Goal: Information Seeking & Learning: Learn about a topic

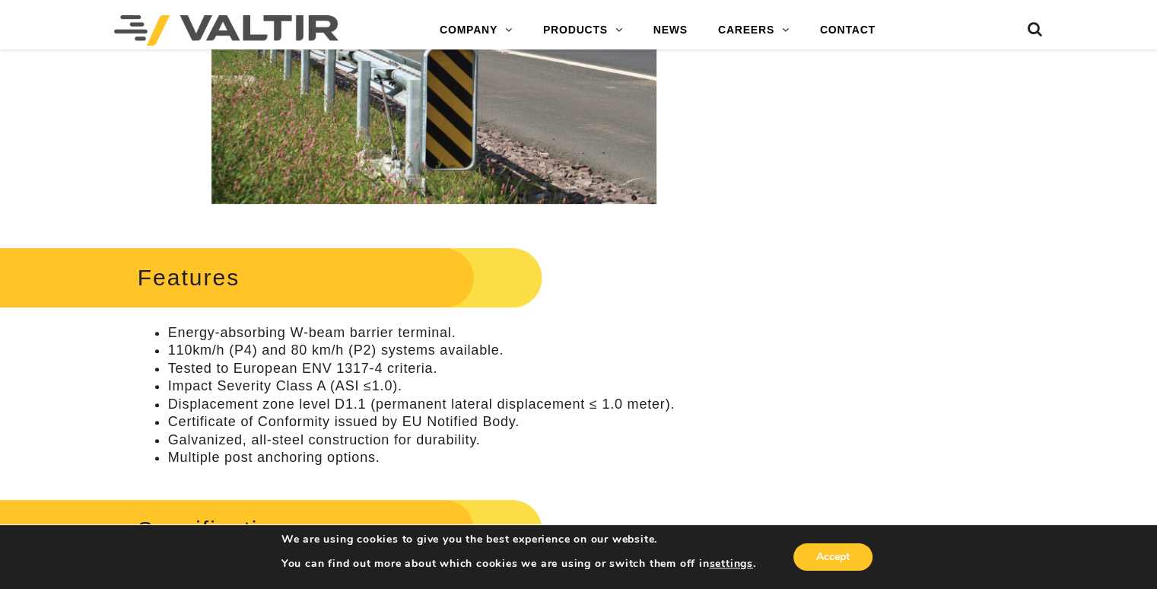
scroll to position [478, 0]
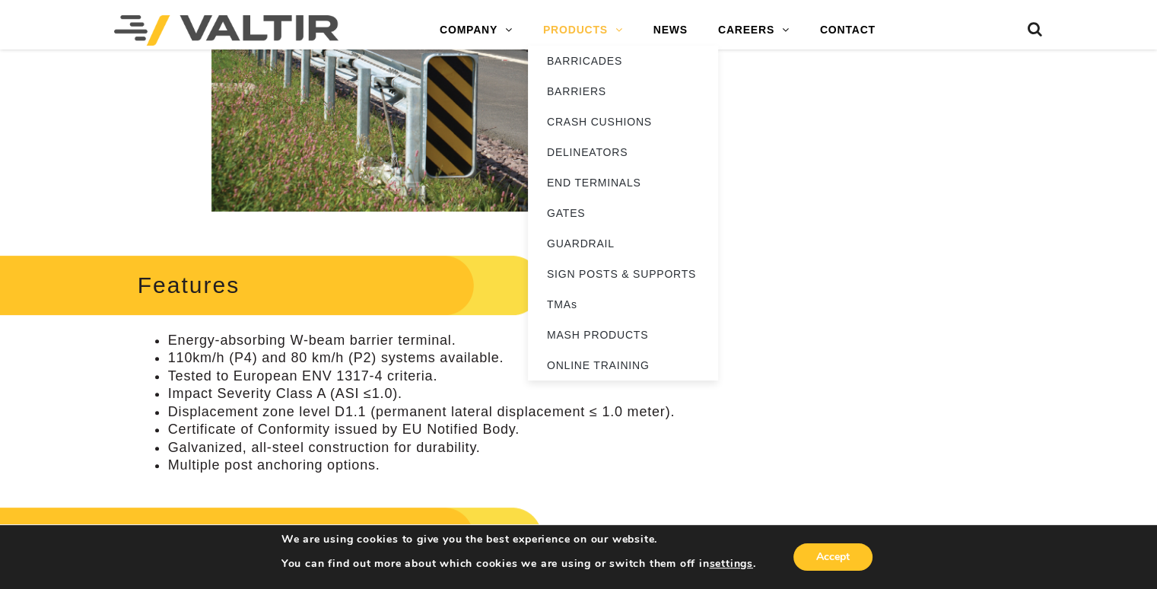
click at [615, 27] on link "PRODUCTS" at bounding box center [583, 30] width 110 height 30
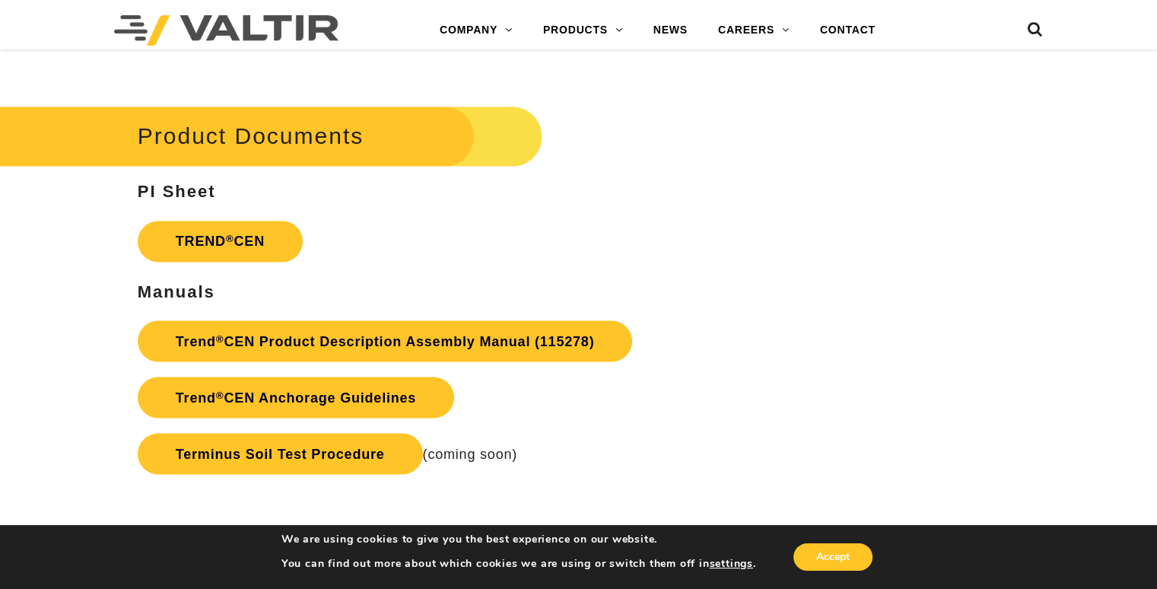
scroll to position [2565, 0]
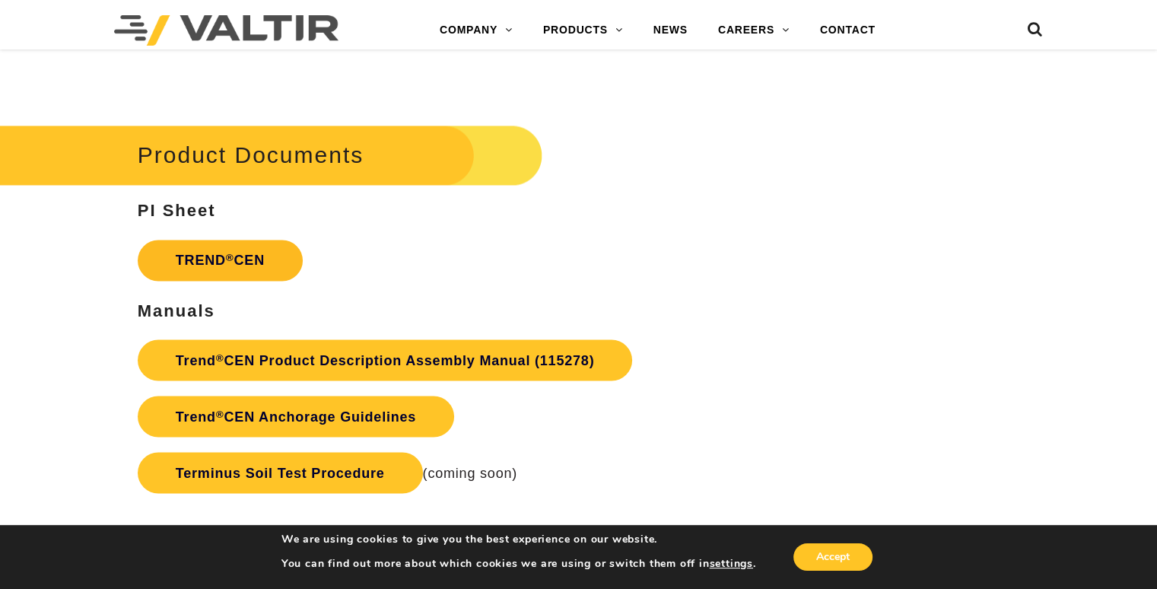
click at [206, 256] on link "TREND ® CEN" at bounding box center [220, 260] width 165 height 41
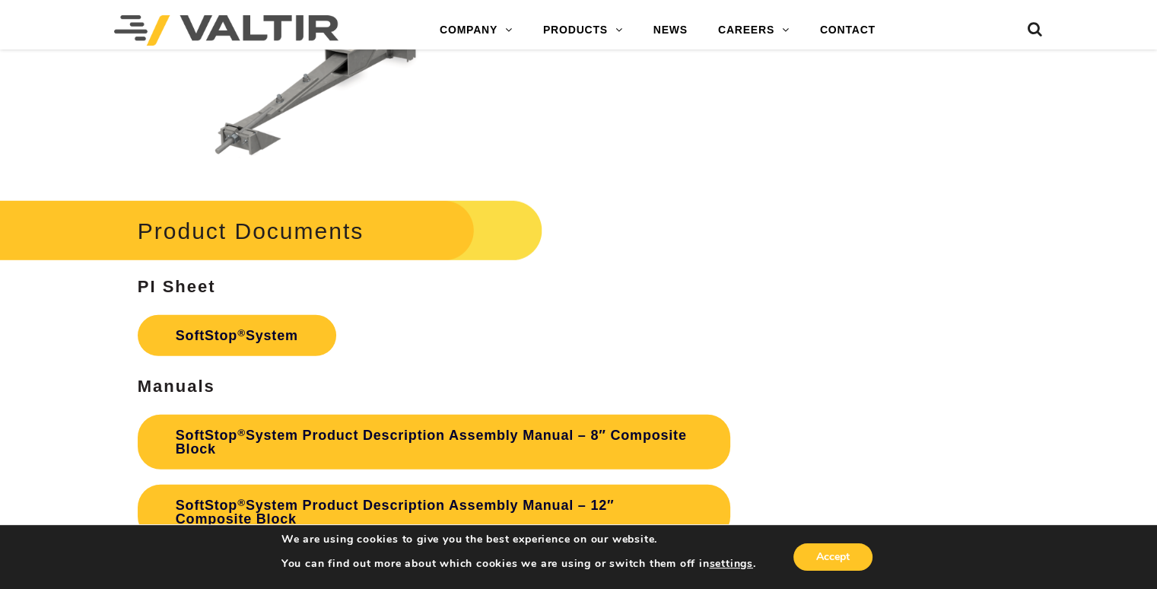
scroll to position [4331, 0]
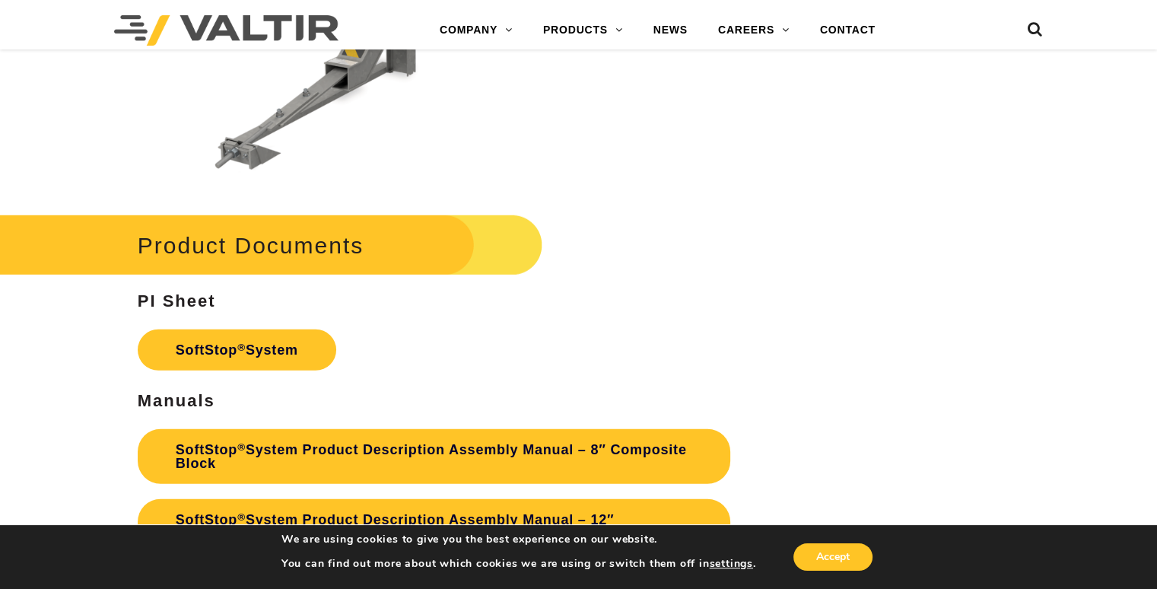
click at [177, 299] on strong "PI Sheet" at bounding box center [177, 300] width 78 height 19
click at [200, 347] on link "SoftStop ® System" at bounding box center [237, 349] width 199 height 41
